Goal: Task Accomplishment & Management: Manage account settings

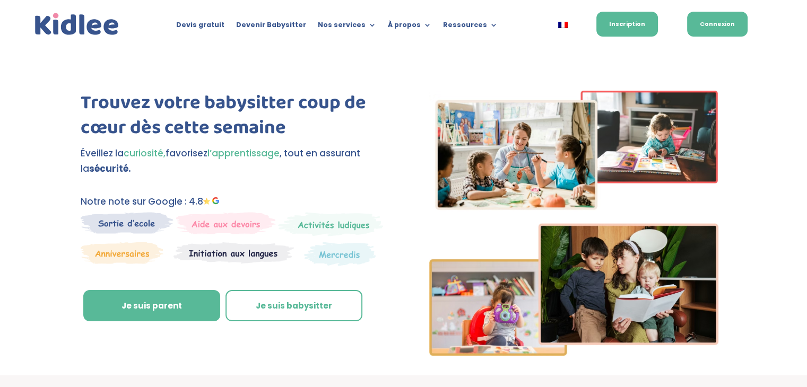
click at [725, 22] on link "Connexion" at bounding box center [717, 24] width 60 height 25
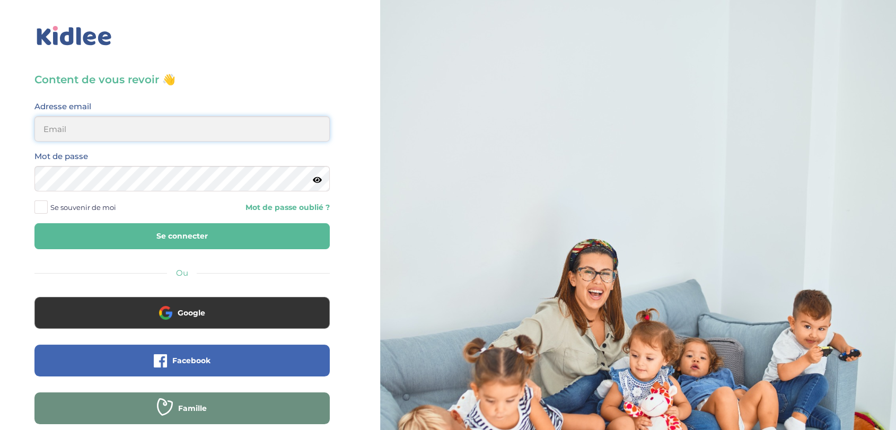
type input "[EMAIL_ADDRESS][DOMAIN_NAME]"
click at [217, 236] on button "Se connecter" at bounding box center [181, 236] width 295 height 26
